Goal: Task Accomplishment & Management: Manage account settings

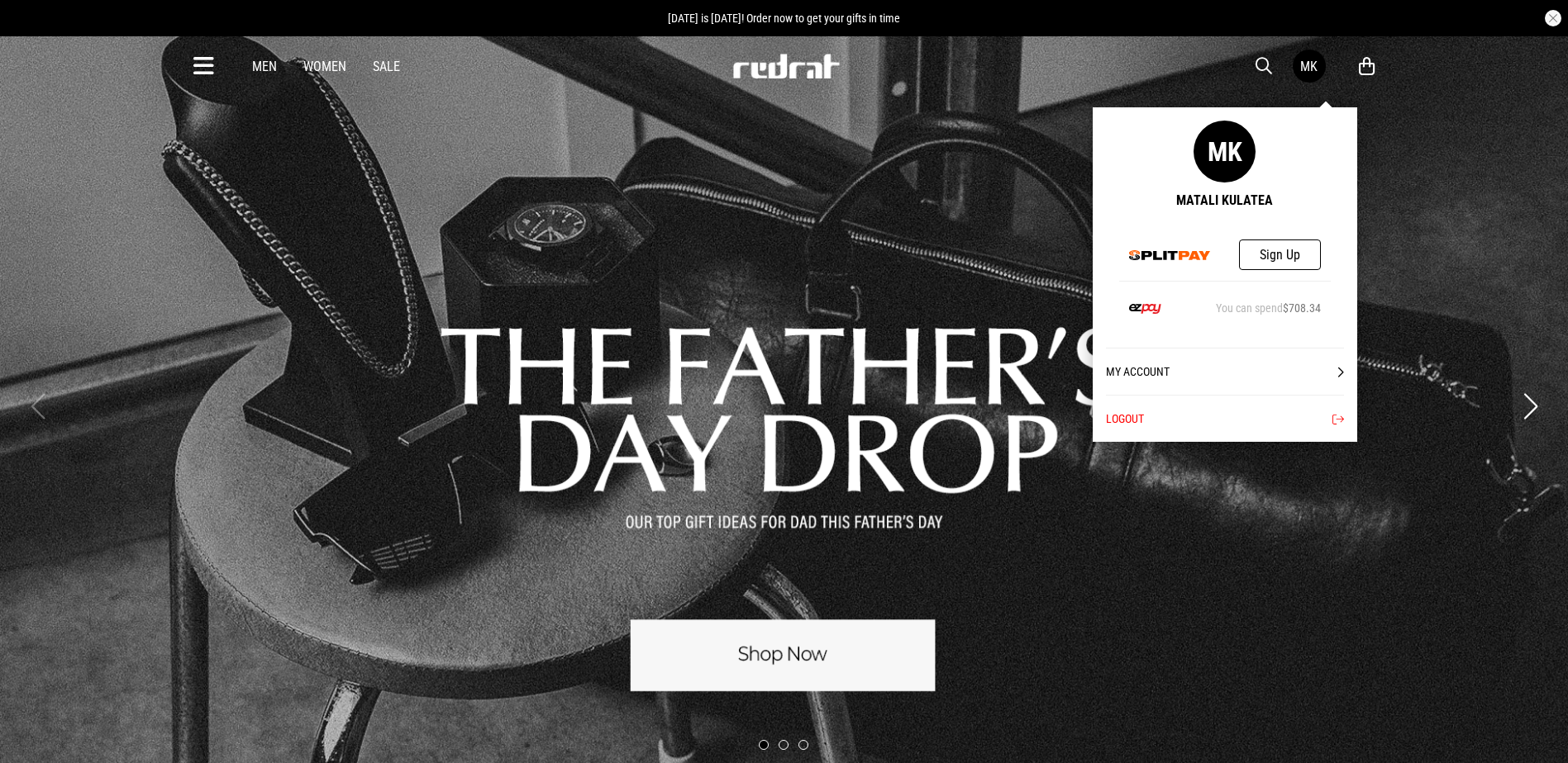
drag, startPoint x: 0, startPoint y: 0, endPoint x: 1312, endPoint y: 72, distance: 1314.0
click at [1312, 72] on div "MK" at bounding box center [1308, 66] width 18 height 16
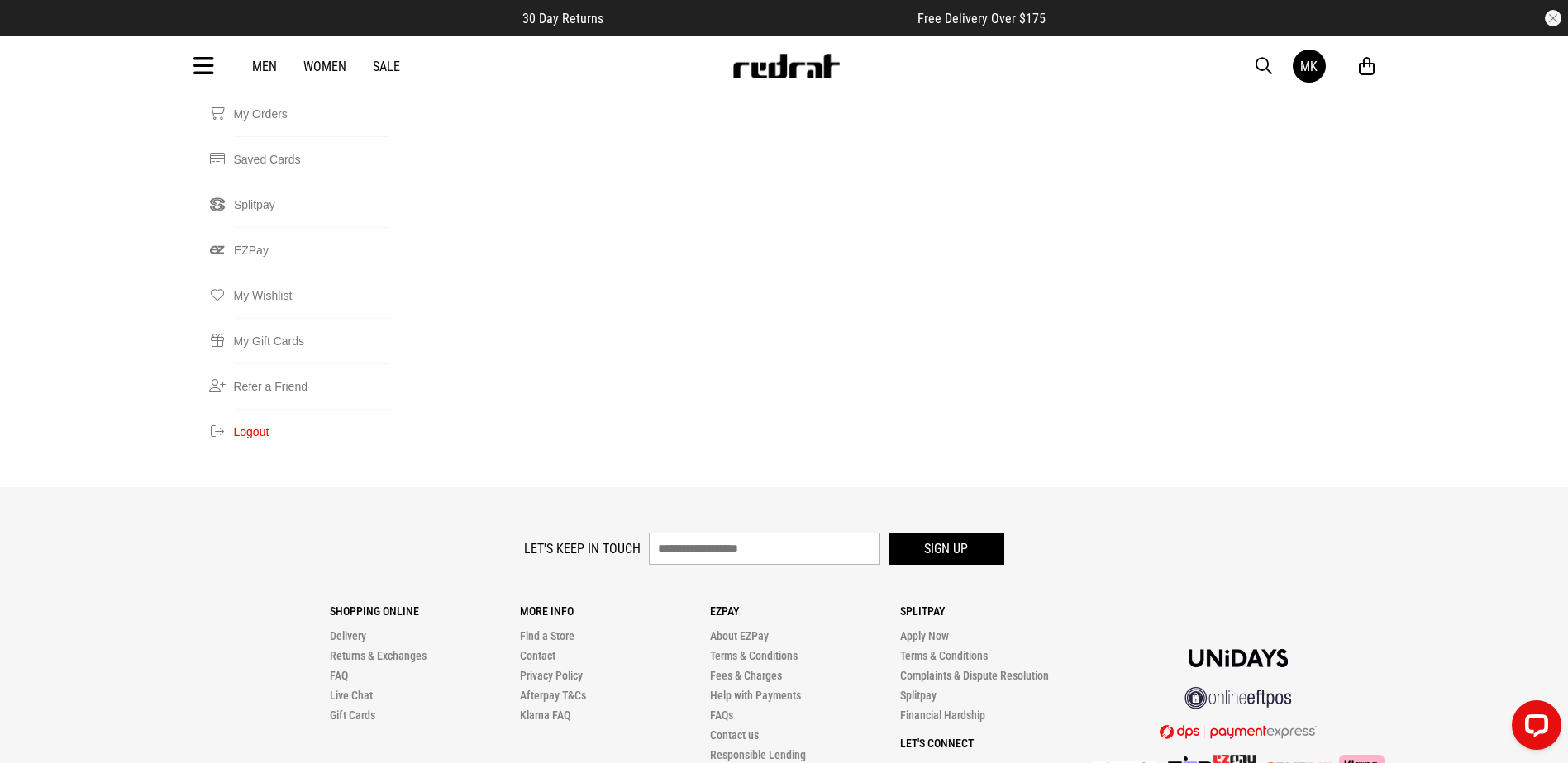
scroll to position [478, 0]
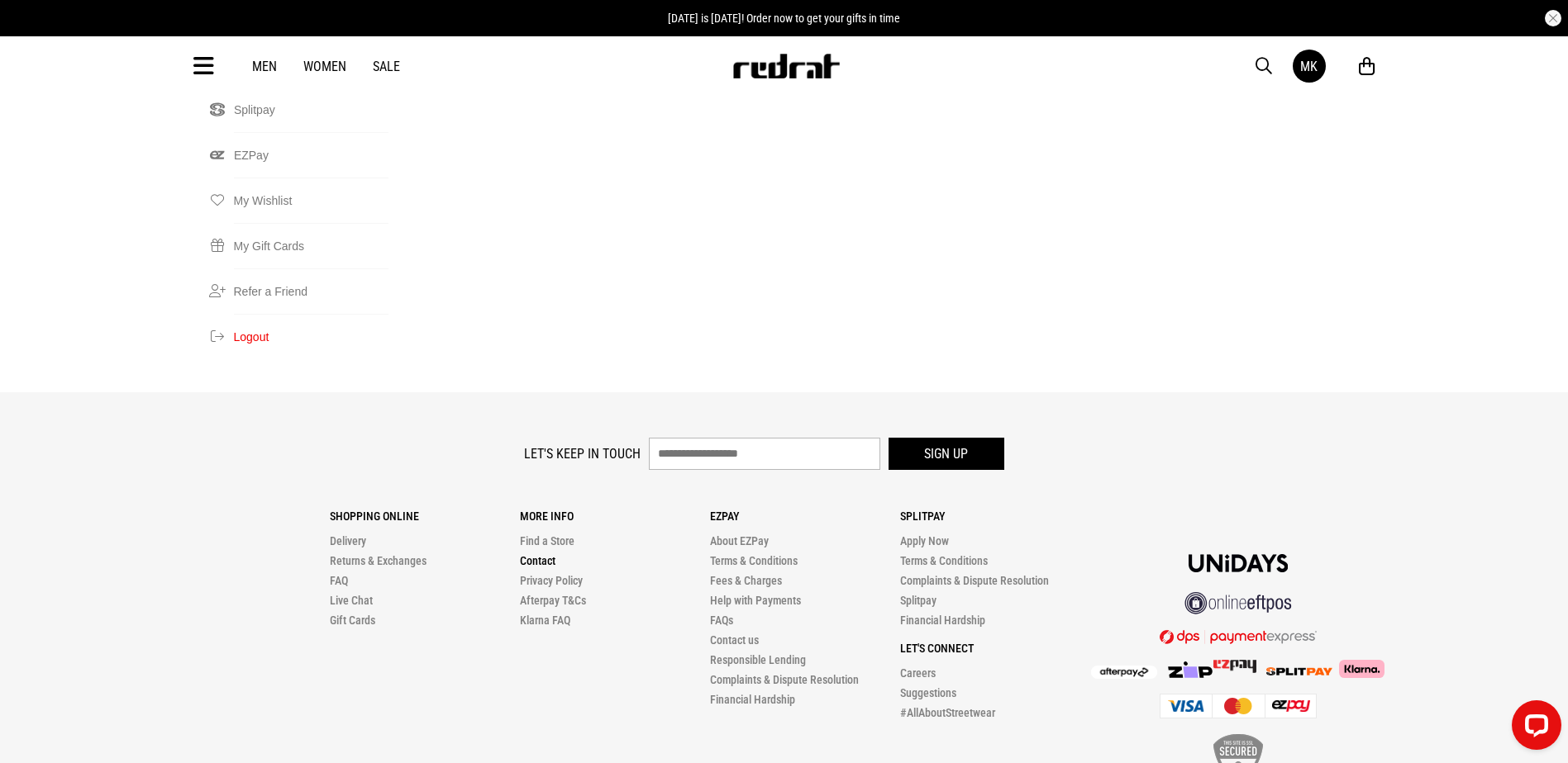
click at [538, 554] on link "Contact" at bounding box center [538, 561] width 36 height 13
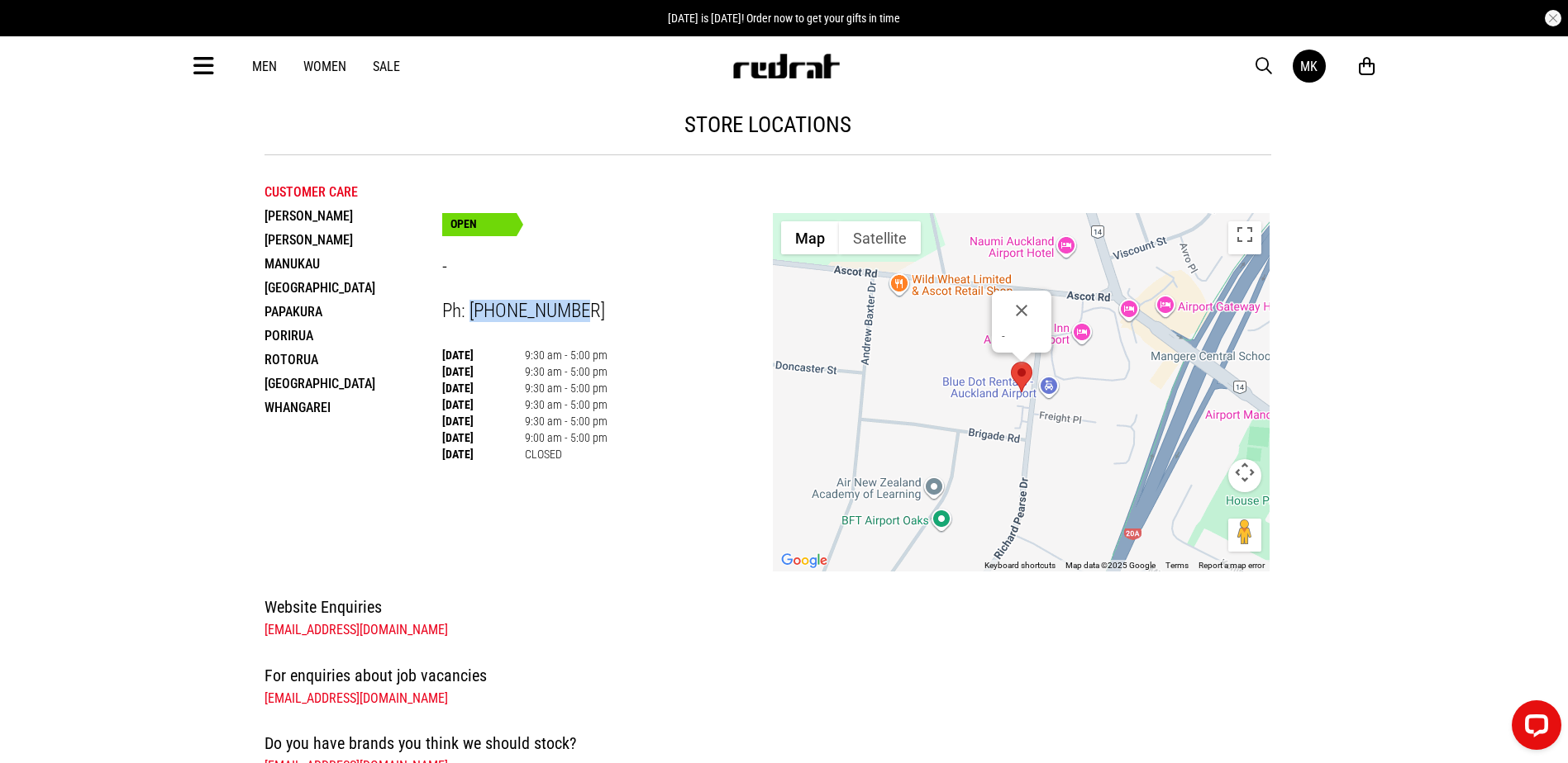
drag, startPoint x: 577, startPoint y: 315, endPoint x: 471, endPoint y: 316, distance: 106.0
click at [471, 316] on div "Ph: 0800 728 728" at bounding box center [608, 311] width 331 height 22
copy span "0800 728 728"
click at [582, 293] on div "OPEN - Ph: 0800 728 728 Monday 9:30 am - 5:00 pm Tuesday 9:30 am - 5:00 pm Wedn…" at bounding box center [608, 324] width 331 height 274
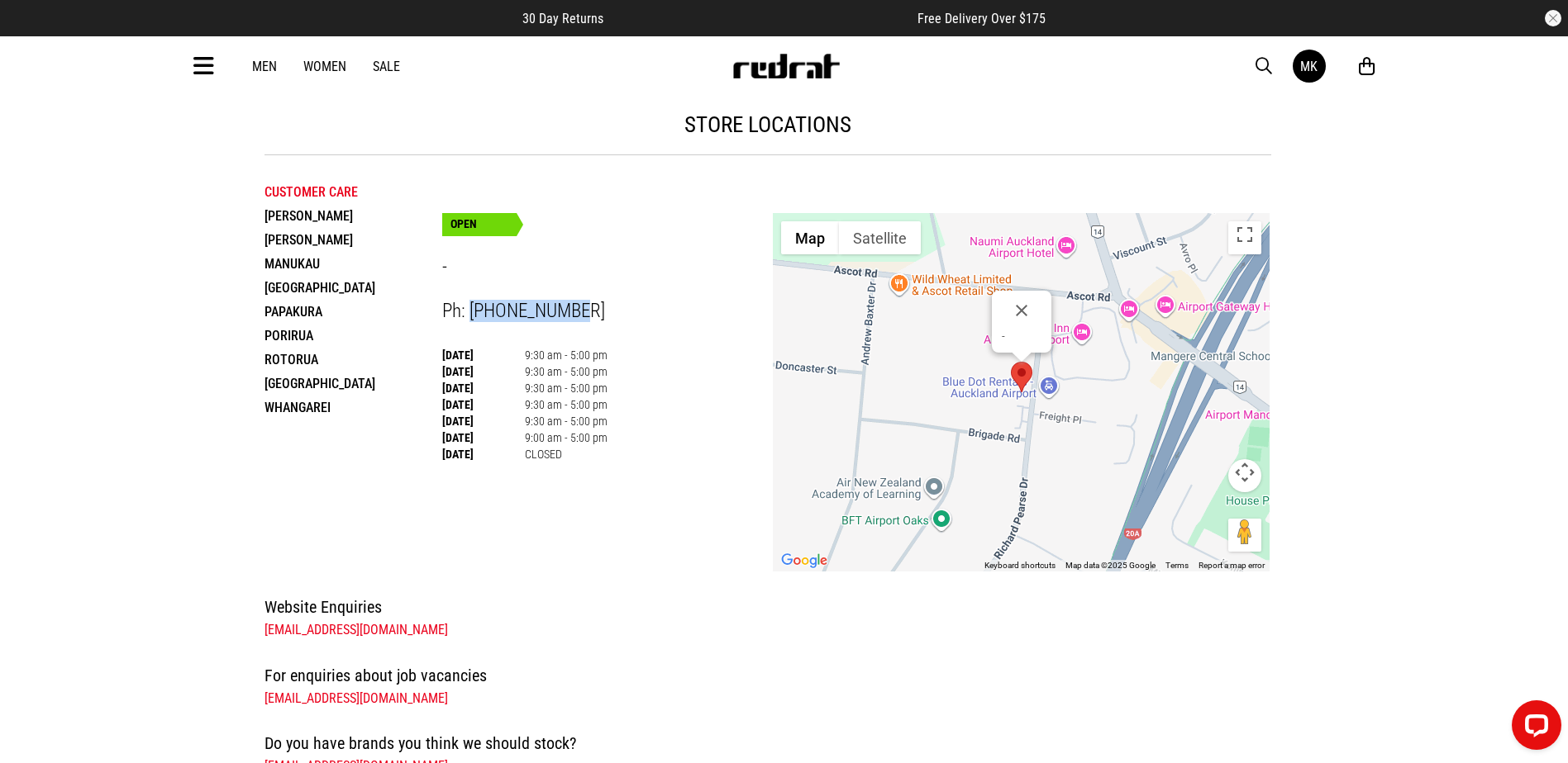
drag, startPoint x: 575, startPoint y: 309, endPoint x: 471, endPoint y: 320, distance: 104.6
click at [471, 320] on div "Ph: 0800 728 728" at bounding box center [608, 311] width 331 height 22
copy span "0800 728 728"
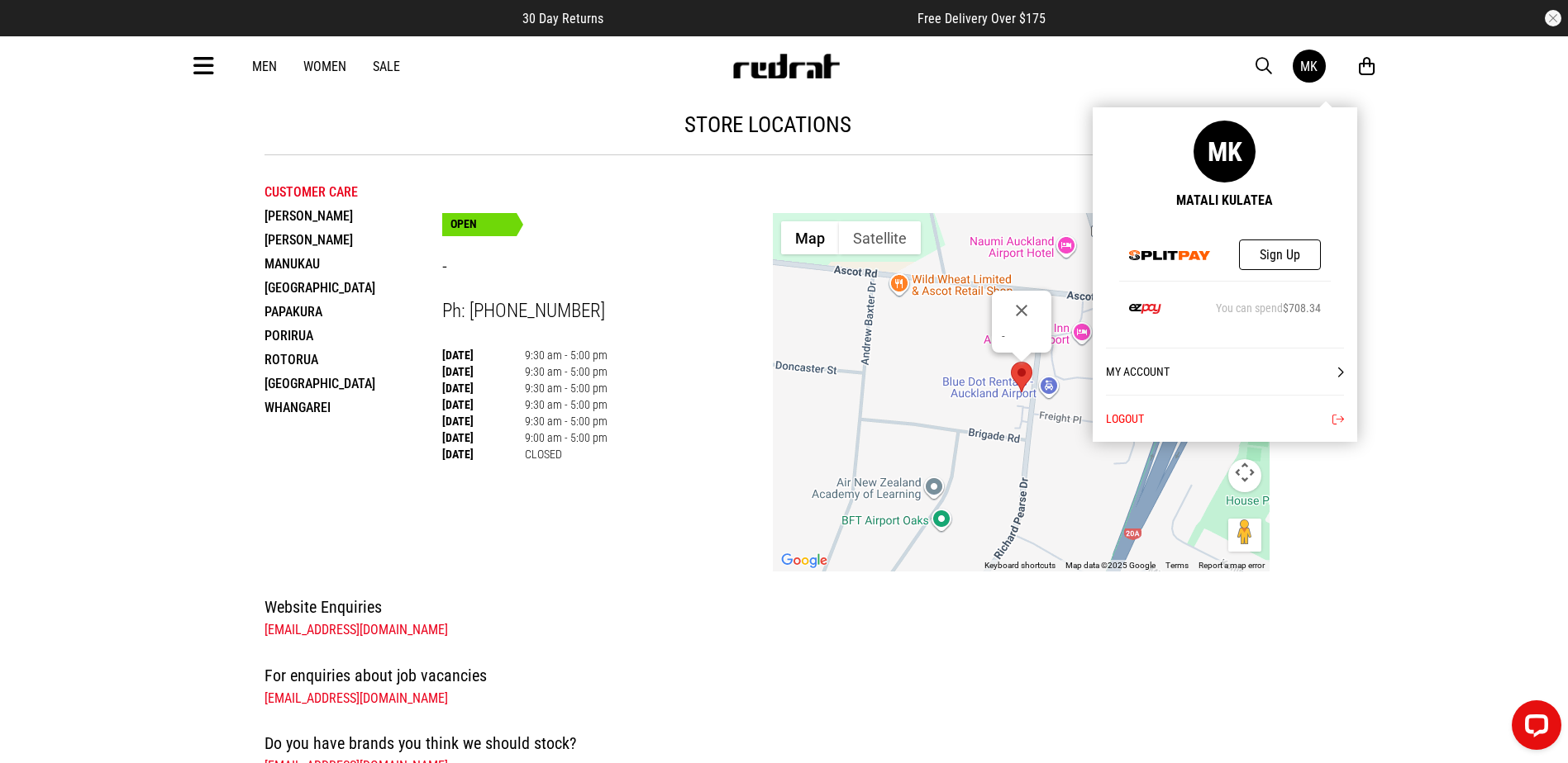
click at [1296, 65] on link "MK" at bounding box center [1308, 65] width 33 height 33
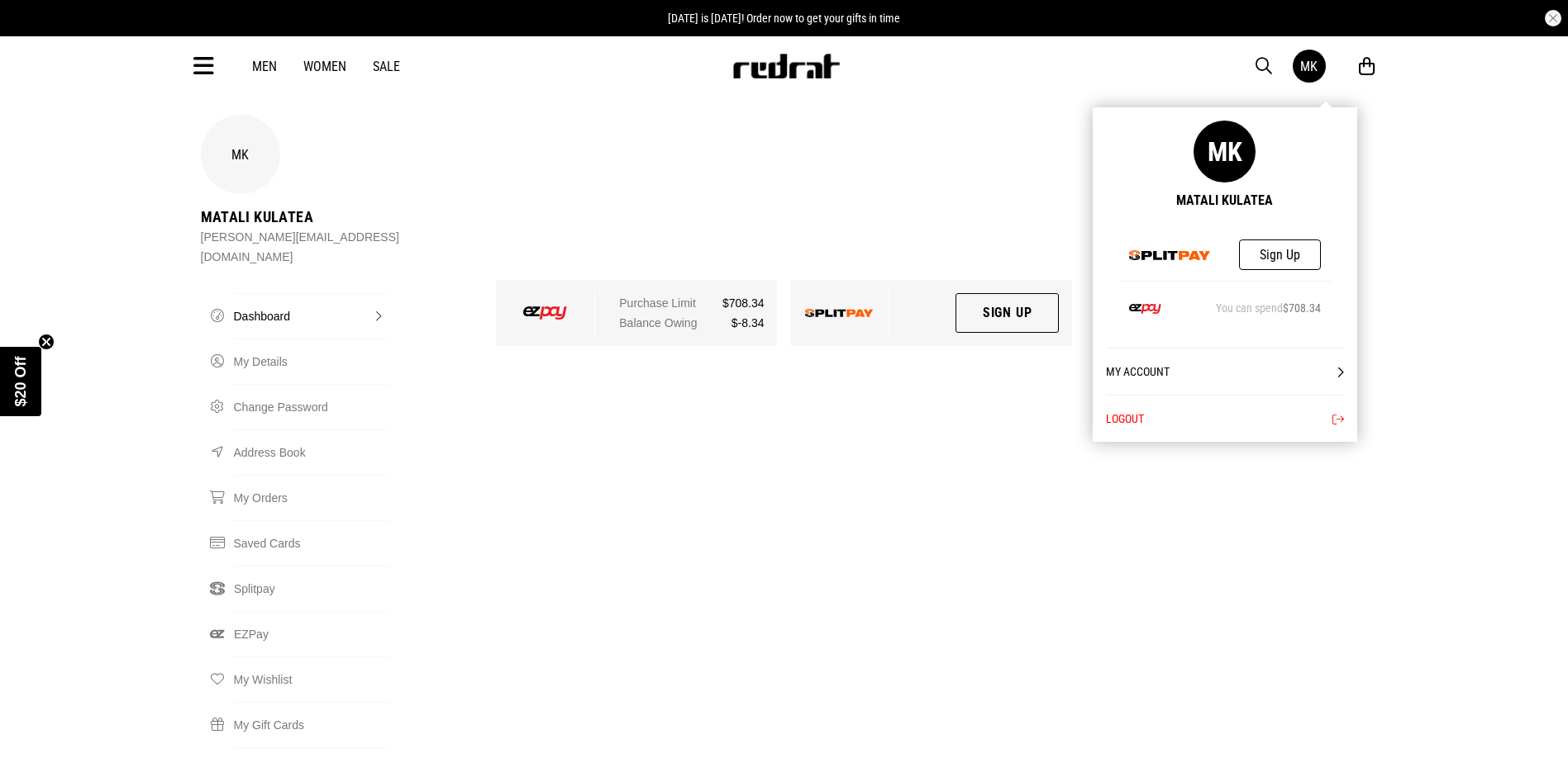
click at [1314, 370] on link "My Account" at bounding box center [1225, 371] width 238 height 47
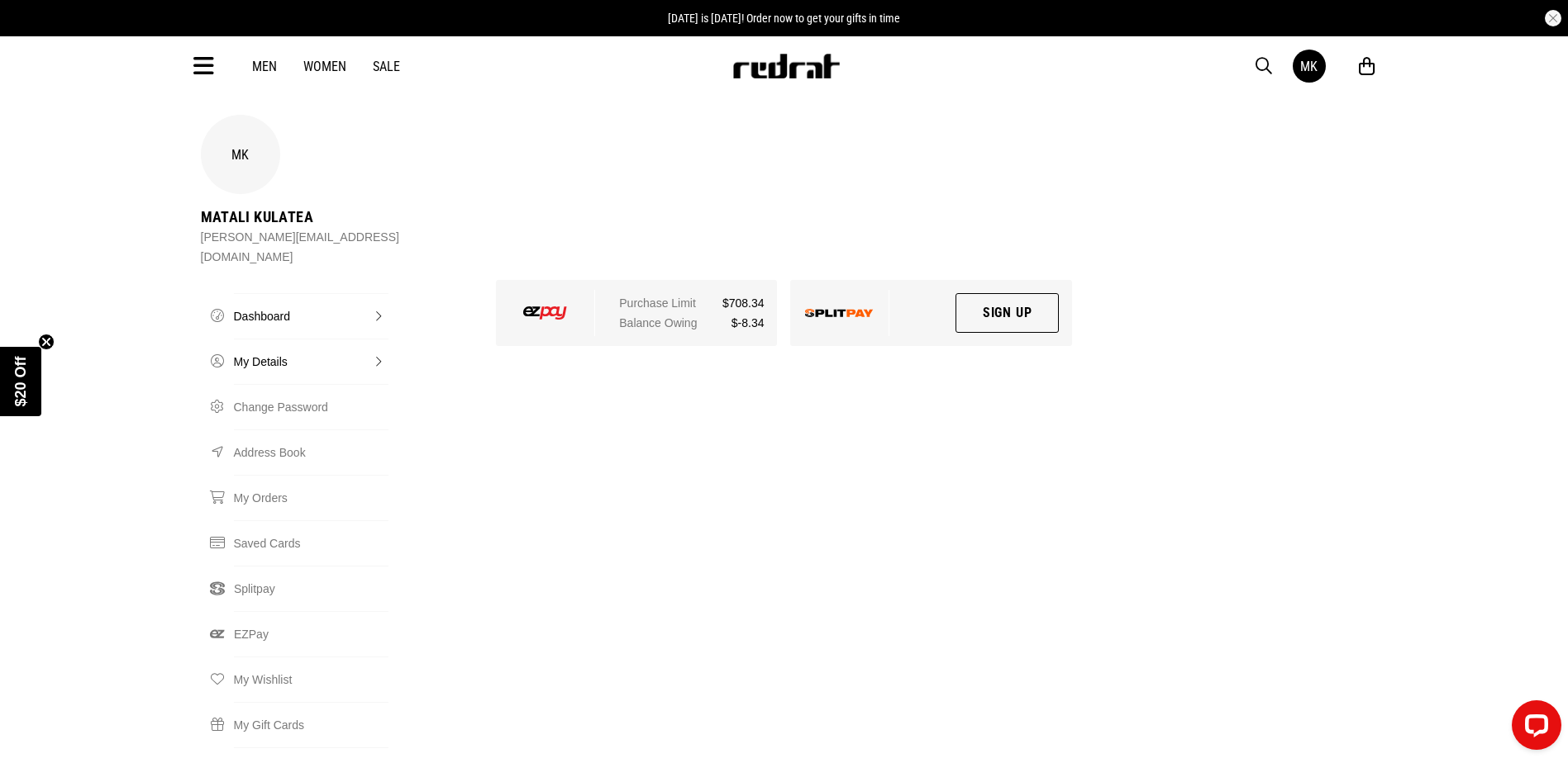
click at [234, 338] on link "My Details" at bounding box center [311, 361] width 154 height 46
select select "**"
select select "*"
select select "****"
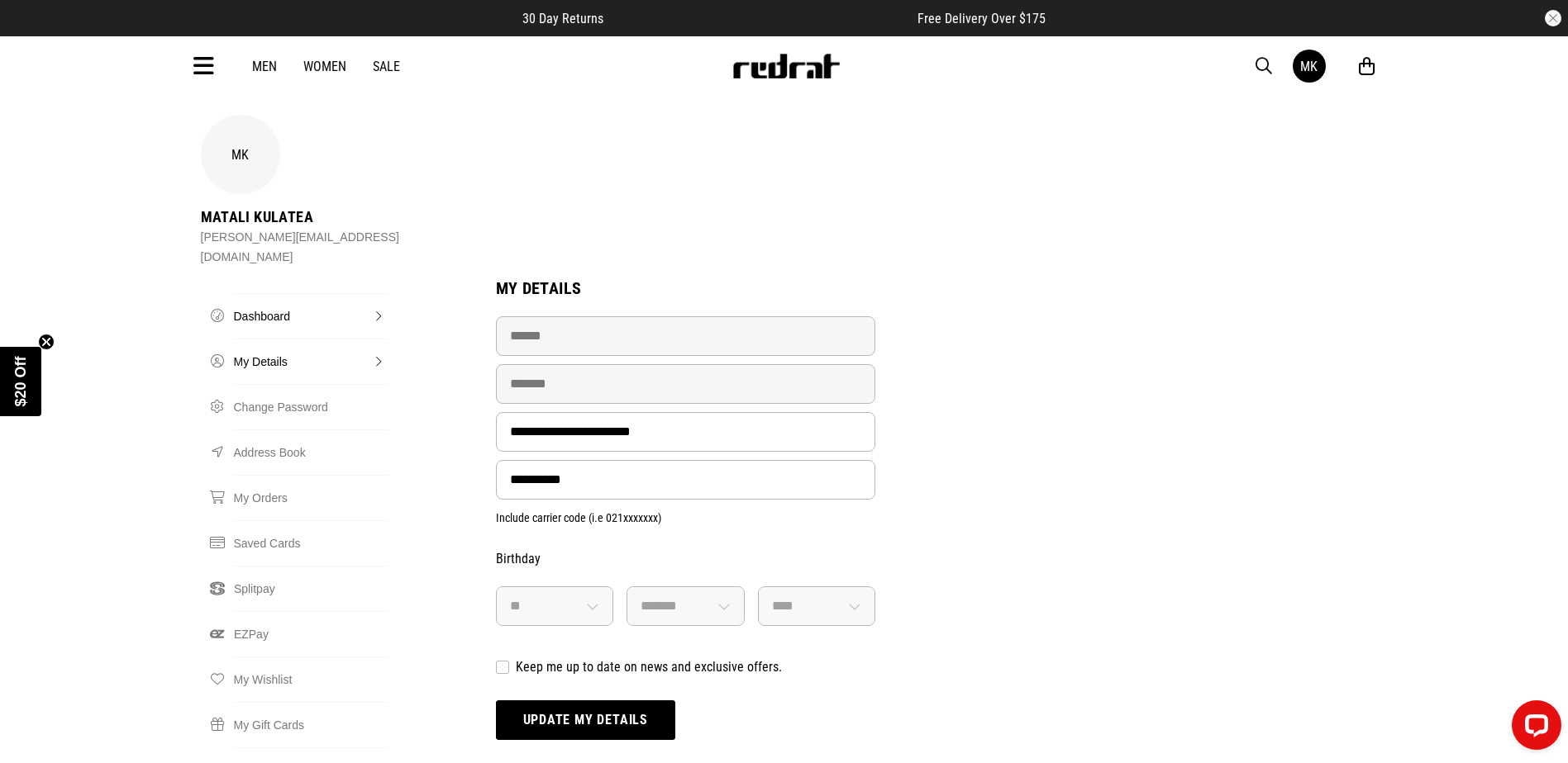
click at [273, 294] on link "Dashboard" at bounding box center [311, 316] width 154 height 46
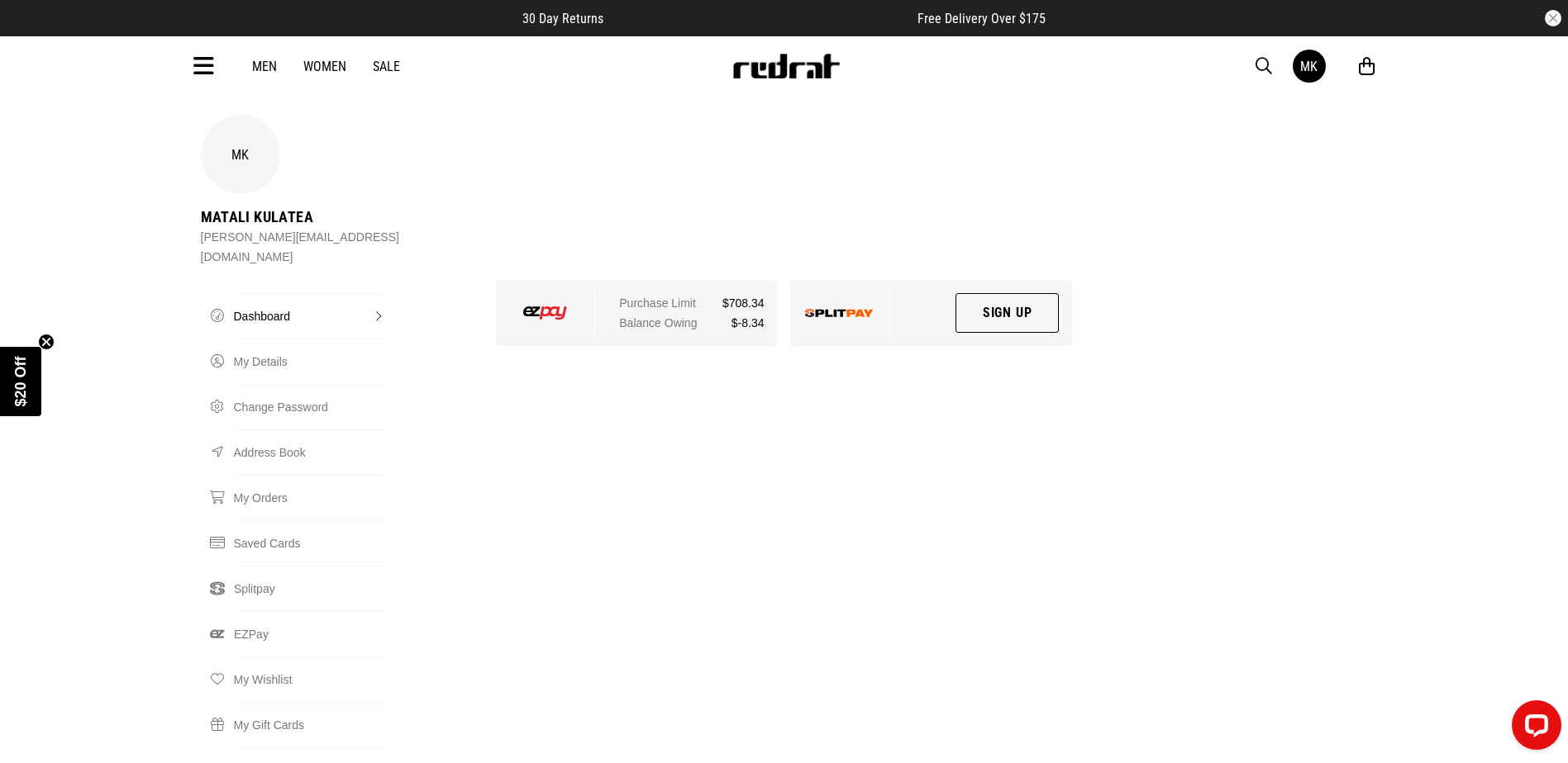
click at [373, 294] on link "Dashboard" at bounding box center [311, 316] width 154 height 46
